Goal: Task Accomplishment & Management: Manage account settings

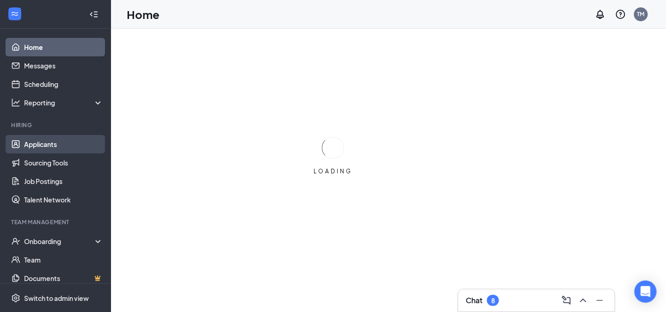
click at [49, 148] on link "Applicants" at bounding box center [63, 144] width 79 height 19
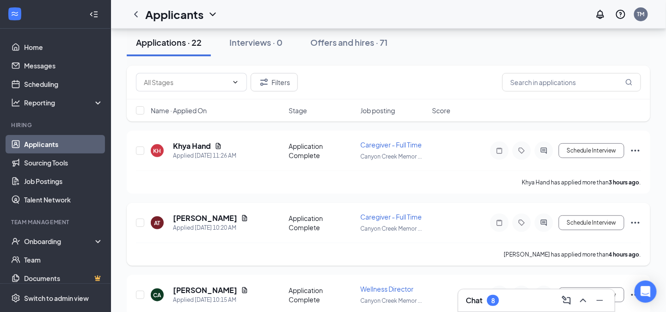
scroll to position [46, 0]
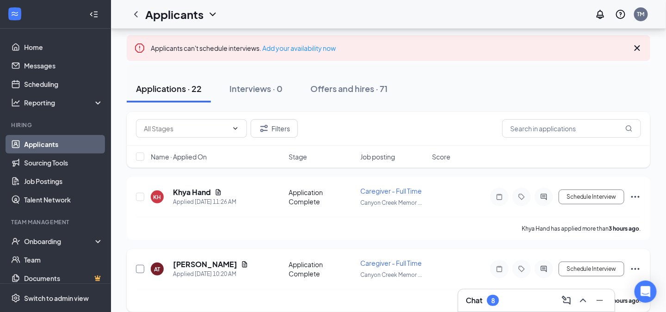
click at [143, 266] on input "checkbox" at bounding box center [140, 269] width 8 height 8
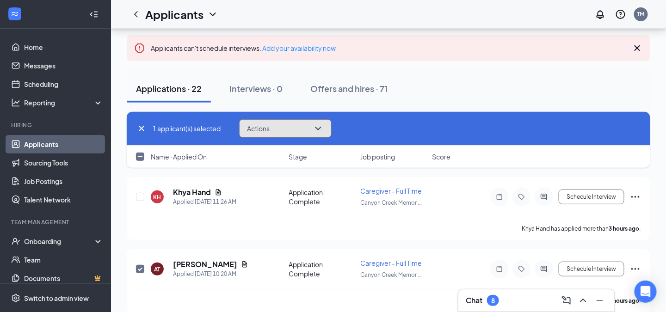
click at [322, 130] on icon "ChevronDown" at bounding box center [318, 128] width 11 height 11
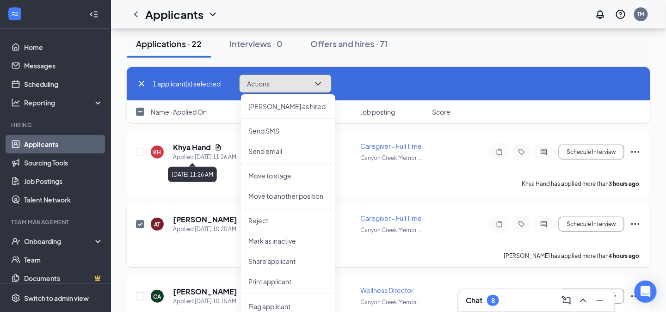
scroll to position [93, 0]
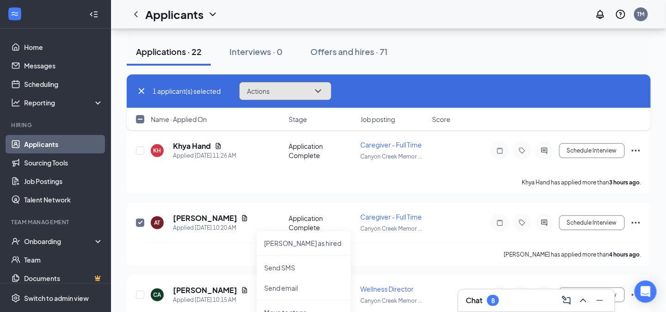
click at [323, 93] on icon "ChevronDown" at bounding box center [318, 91] width 11 height 11
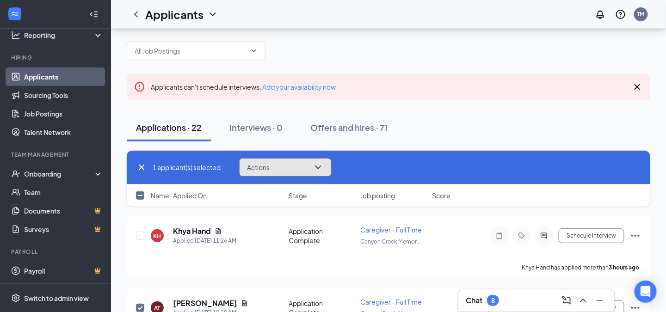
scroll to position [0, 0]
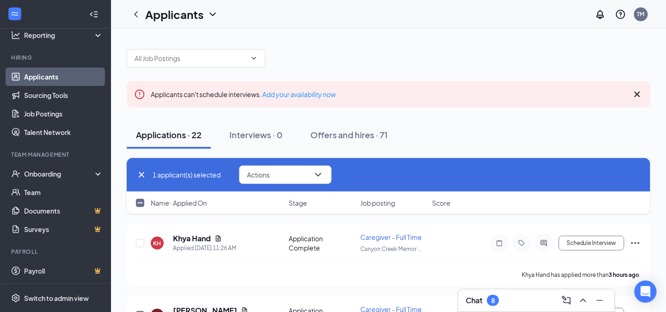
click at [31, 79] on link "Applicants" at bounding box center [63, 77] width 79 height 19
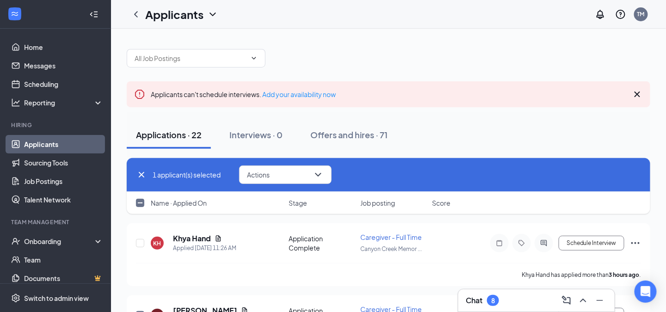
click at [29, 145] on link "Applicants" at bounding box center [63, 144] width 79 height 19
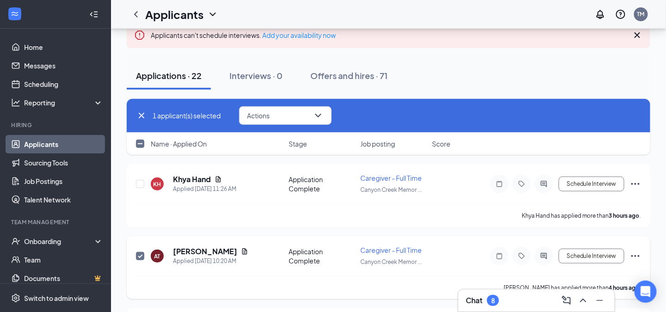
scroll to position [46, 0]
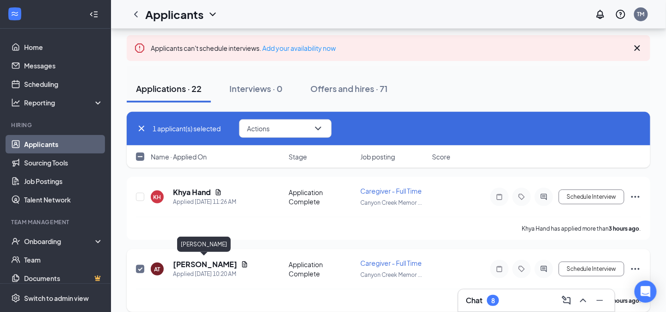
click at [188, 266] on h5 "[PERSON_NAME]" at bounding box center [205, 265] width 64 height 10
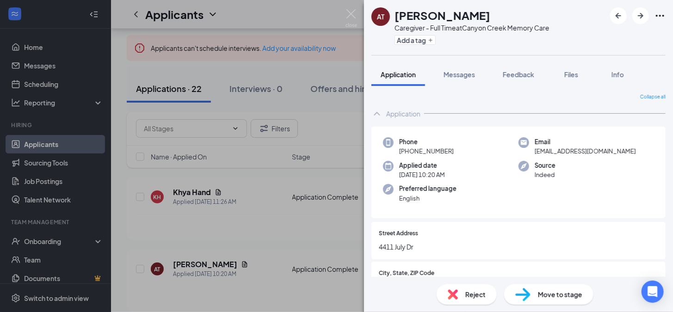
click at [289, 75] on div "AT [PERSON_NAME] Caregiver - Full Time at [GEOGRAPHIC_DATA] Memory Care Add a t…" at bounding box center [336, 156] width 673 height 312
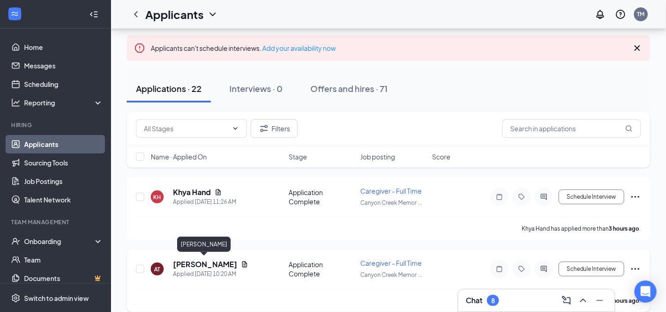
click at [184, 263] on h5 "[PERSON_NAME]" at bounding box center [205, 265] width 64 height 10
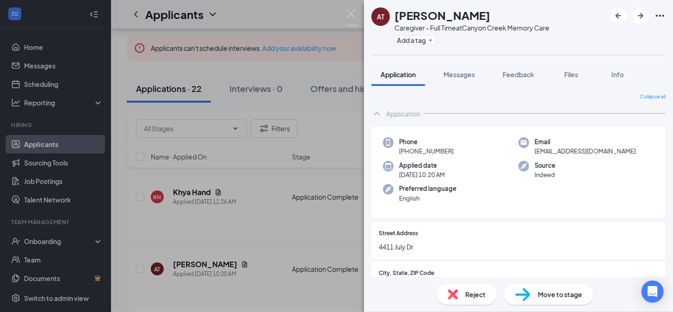
click at [282, 68] on div "AT [PERSON_NAME] Caregiver - Full Time at [GEOGRAPHIC_DATA] Memory Care Add a t…" at bounding box center [336, 156] width 673 height 312
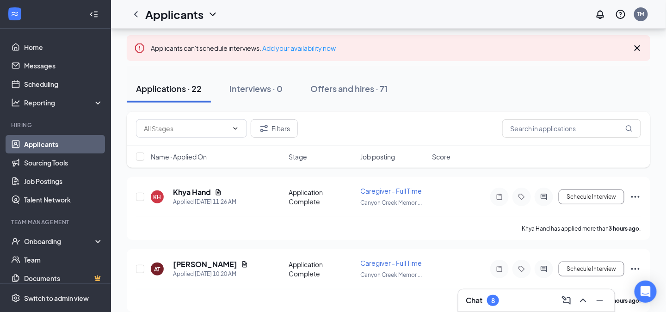
click at [315, 112] on div "Filters" at bounding box center [389, 129] width 524 height 34
click at [141, 265] on input "checkbox" at bounding box center [140, 269] width 8 height 8
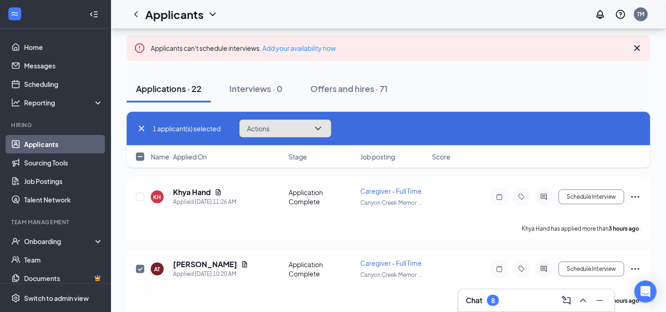
click at [319, 128] on icon "ChevronDown" at bounding box center [318, 129] width 6 height 4
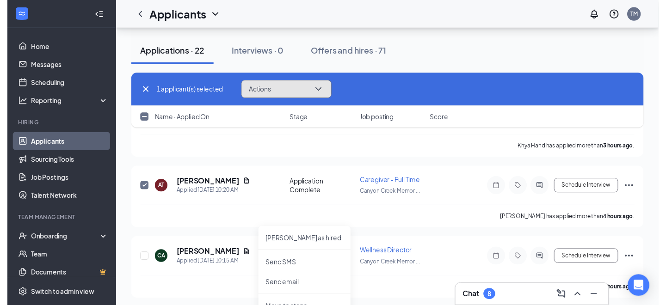
scroll to position [139, 0]
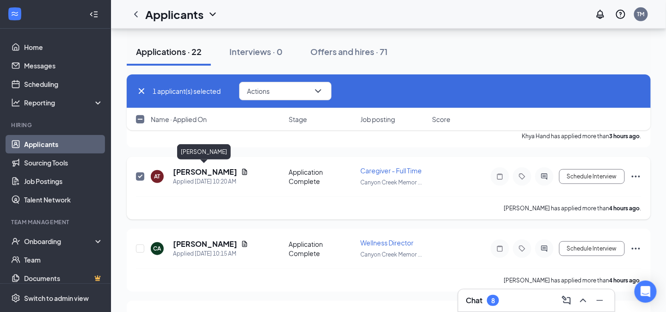
click at [208, 170] on h5 "[PERSON_NAME]" at bounding box center [205, 172] width 64 height 10
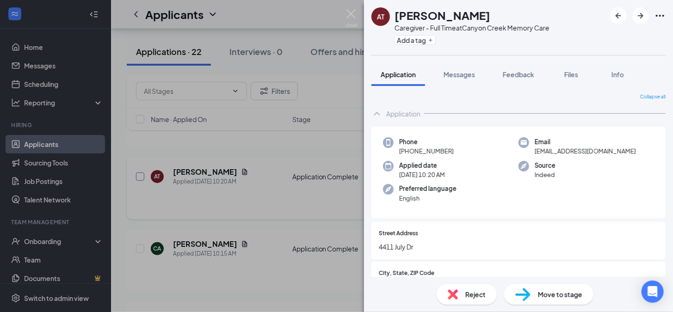
drag, startPoint x: 136, startPoint y: 175, endPoint x: 140, endPoint y: 174, distance: 4.7
click at [136, 174] on div "AT [PERSON_NAME] Caregiver - Full Time at [GEOGRAPHIC_DATA] Memory Care Add a t…" at bounding box center [336, 156] width 673 height 312
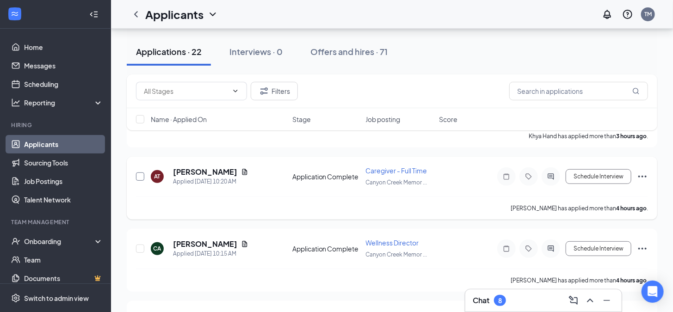
click at [140, 174] on input "checkbox" at bounding box center [140, 177] width 8 height 8
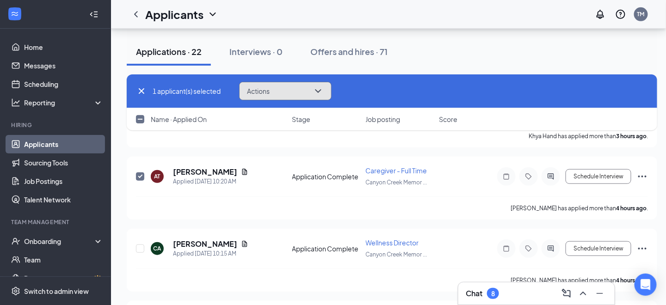
click at [321, 90] on icon "ChevronDown" at bounding box center [318, 91] width 6 height 4
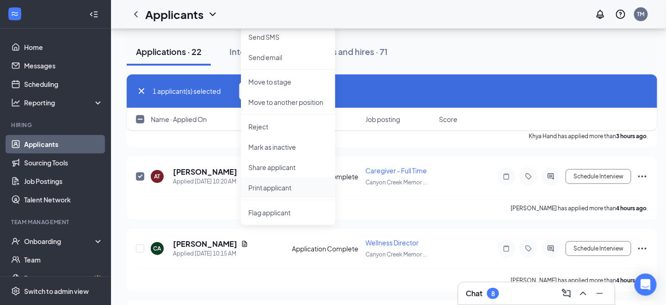
click at [276, 187] on p "Print applicant" at bounding box center [289, 187] width 80 height 9
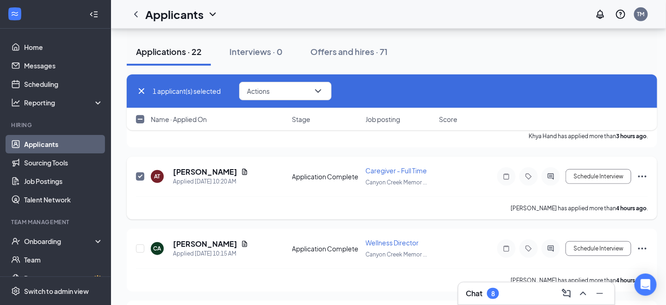
click at [141, 174] on input "checkbox" at bounding box center [140, 177] width 8 height 8
checkbox input "false"
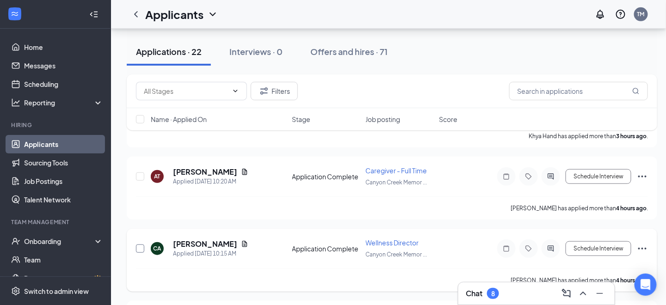
click at [141, 248] on input "checkbox" at bounding box center [140, 249] width 8 height 8
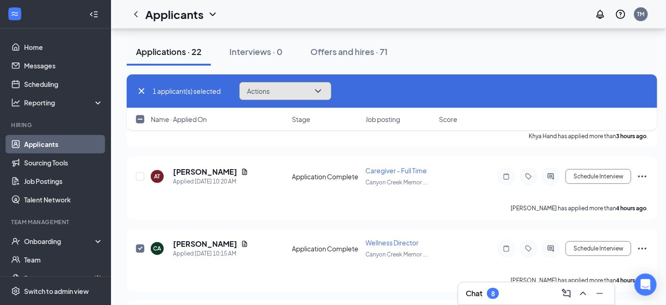
click at [283, 95] on button "Actions" at bounding box center [285, 91] width 93 height 19
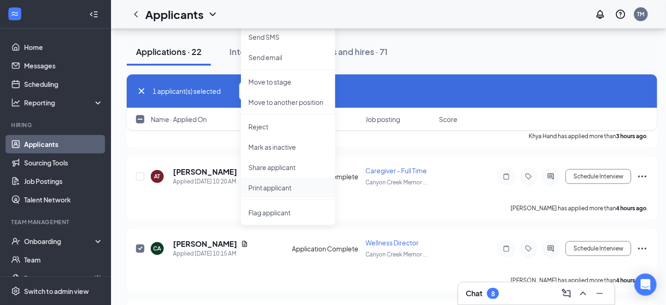
click at [269, 187] on p "Print applicant" at bounding box center [289, 187] width 80 height 9
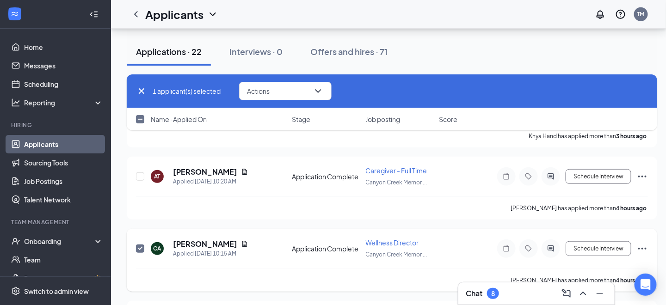
click at [137, 246] on input "checkbox" at bounding box center [140, 249] width 8 height 8
checkbox input "false"
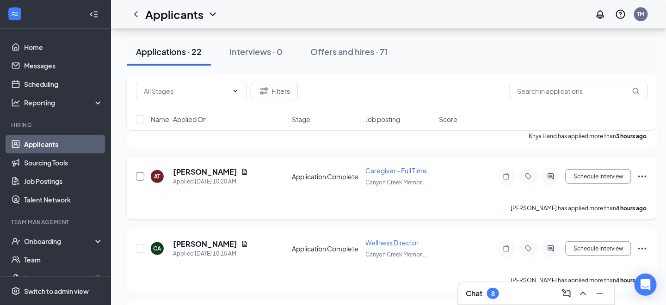
click at [140, 173] on input "checkbox" at bounding box center [140, 177] width 8 height 8
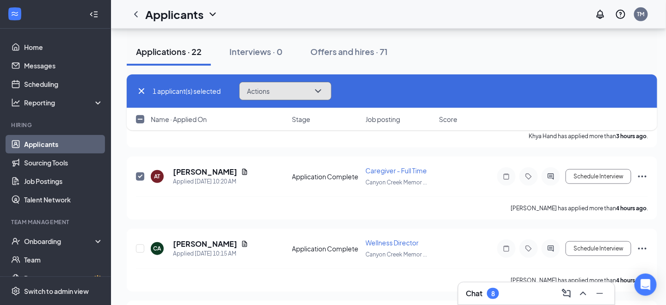
click at [320, 92] on icon "ChevronDown" at bounding box center [318, 91] width 6 height 4
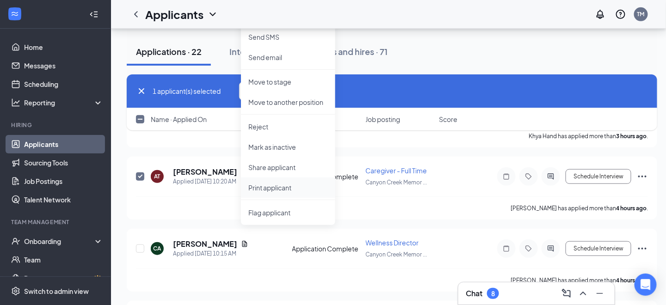
click at [286, 187] on p "Print applicant" at bounding box center [289, 187] width 80 height 9
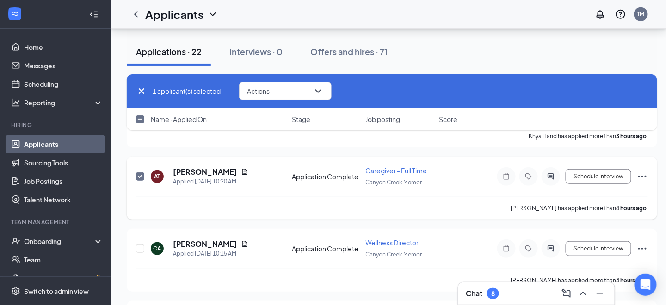
drag, startPoint x: 142, startPoint y: 173, endPoint x: 145, endPoint y: 180, distance: 7.7
click at [142, 173] on input "checkbox" at bounding box center [140, 177] width 8 height 8
checkbox input "false"
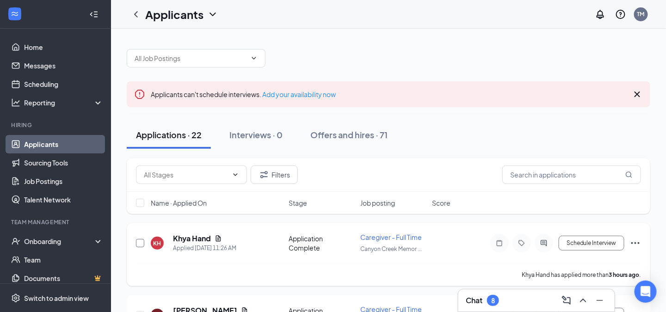
click at [141, 243] on input "checkbox" at bounding box center [140, 243] width 8 height 8
checkbox input "true"
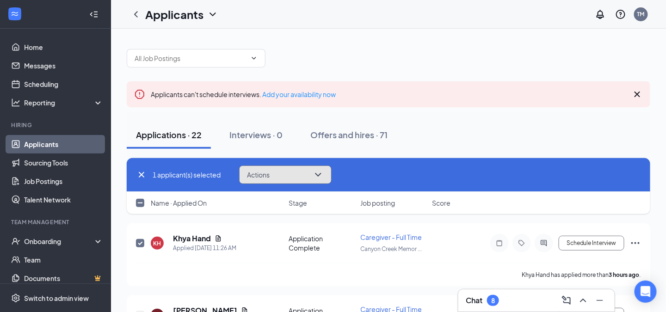
click at [326, 174] on button "Actions" at bounding box center [285, 175] width 93 height 19
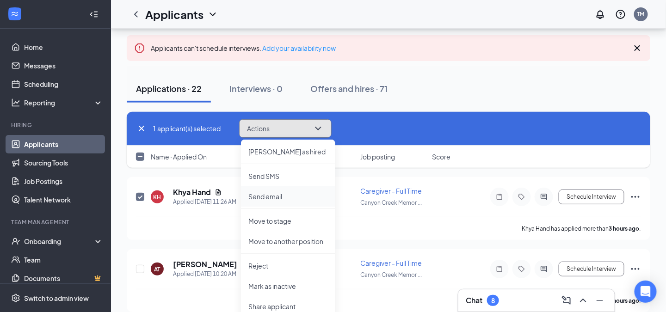
scroll to position [93, 0]
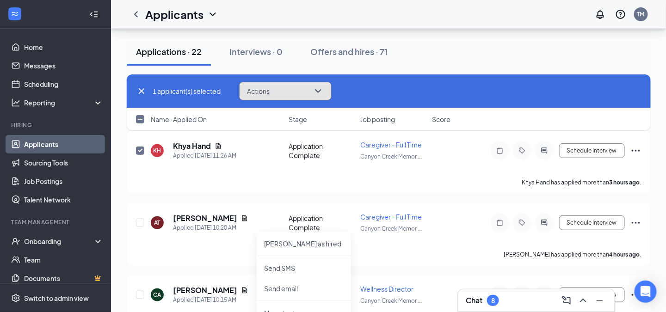
click at [324, 91] on icon "ChevronDown" at bounding box center [318, 91] width 11 height 11
click at [322, 89] on icon "ChevronDown" at bounding box center [318, 91] width 11 height 11
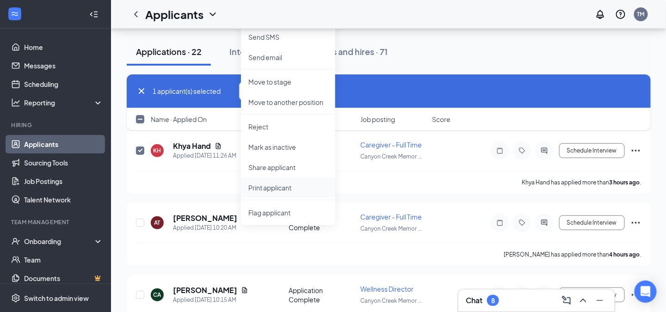
click at [265, 189] on p "Print applicant" at bounding box center [289, 187] width 80 height 9
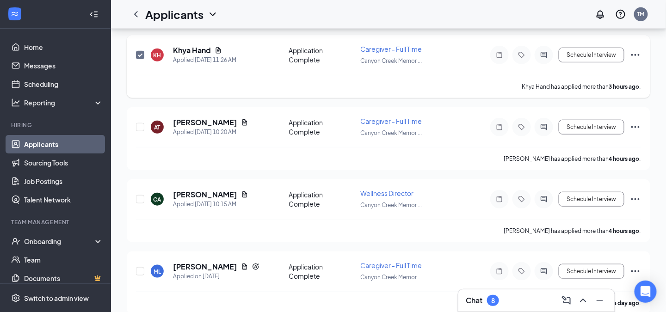
scroll to position [0, 0]
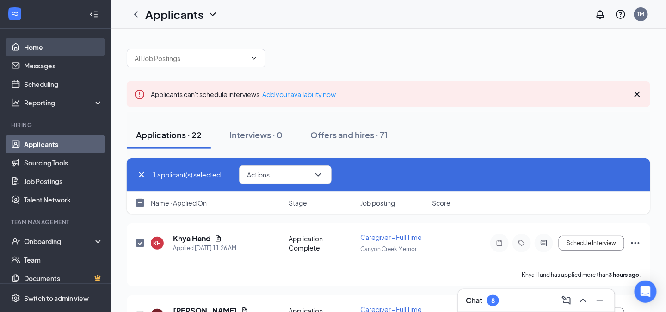
click at [33, 51] on link "Home" at bounding box center [63, 47] width 79 height 19
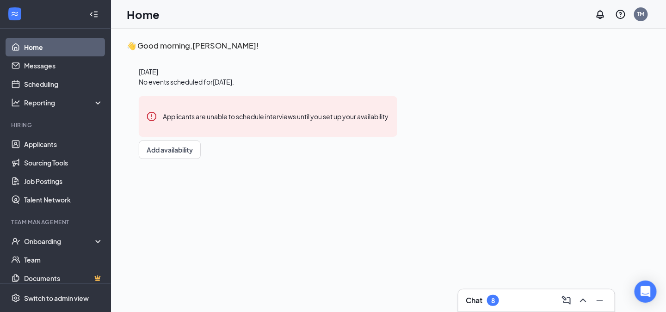
click at [249, 46] on h3 "👋 Good morning, [PERSON_NAME] !" at bounding box center [268, 46] width 283 height 12
click at [51, 146] on link "Applicants" at bounding box center [63, 144] width 79 height 19
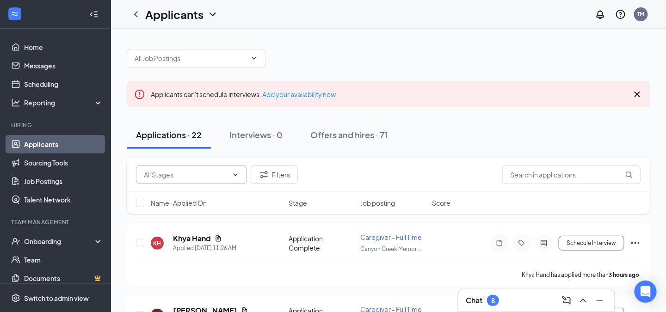
click at [236, 176] on icon "ChevronDown" at bounding box center [235, 174] width 7 height 7
click at [317, 175] on div "Filters" at bounding box center [388, 175] width 505 height 19
